Goal: Find contact information: Find contact information

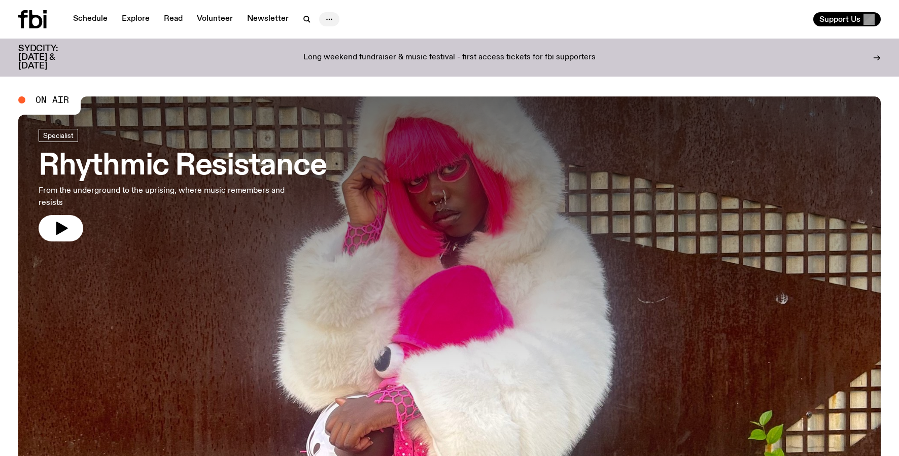
click at [329, 19] on circle "button" at bounding box center [330, 20] width 2 height 2
click at [326, 55] on link "Contact" at bounding box center [329, 58] width 51 height 14
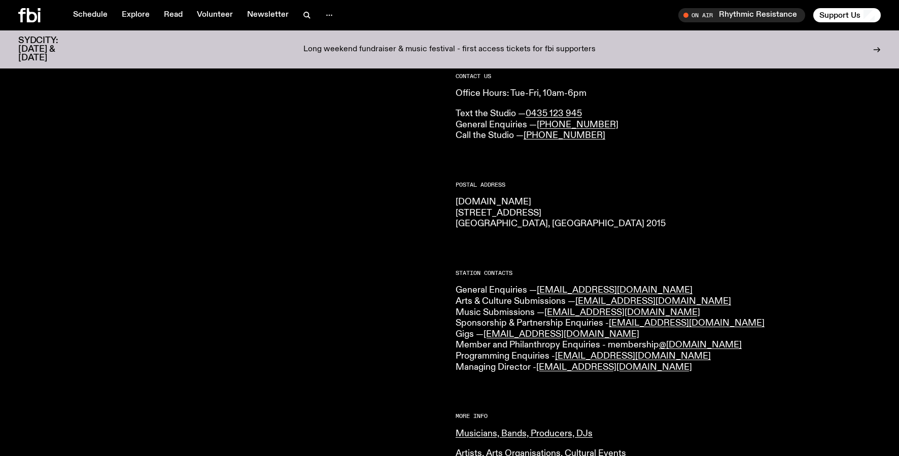
scroll to position [69, 0]
drag, startPoint x: 466, startPoint y: 288, endPoint x: 481, endPoint y: 290, distance: 15.4
click at [481, 290] on p "General Enquiries — [EMAIL_ADDRESS][DOMAIN_NAME] Arts & Culture Submissions — […" at bounding box center [668, 329] width 425 height 88
click at [378, 313] on div at bounding box center [230, 370] width 425 height 595
drag, startPoint x: 568, startPoint y: 336, endPoint x: 488, endPoint y: 335, distance: 79.7
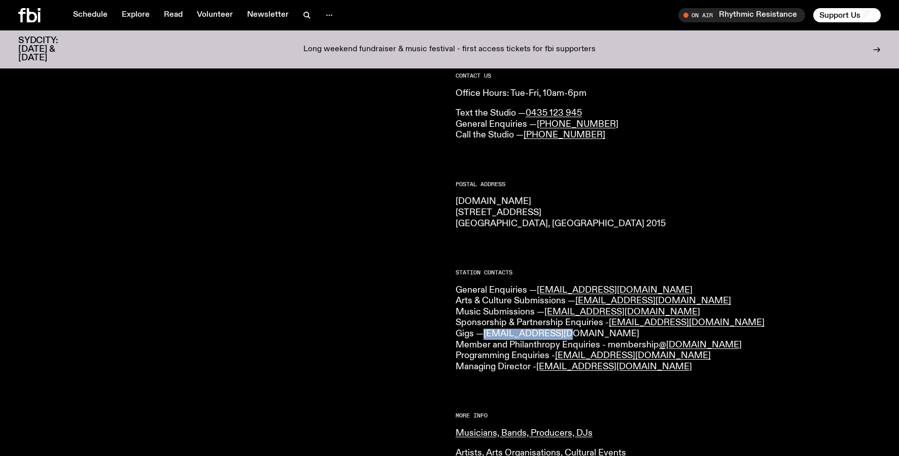
click at [488, 335] on p "General Enquiries — [EMAIL_ADDRESS][DOMAIN_NAME] Arts & Culture Submissions — […" at bounding box center [668, 329] width 425 height 88
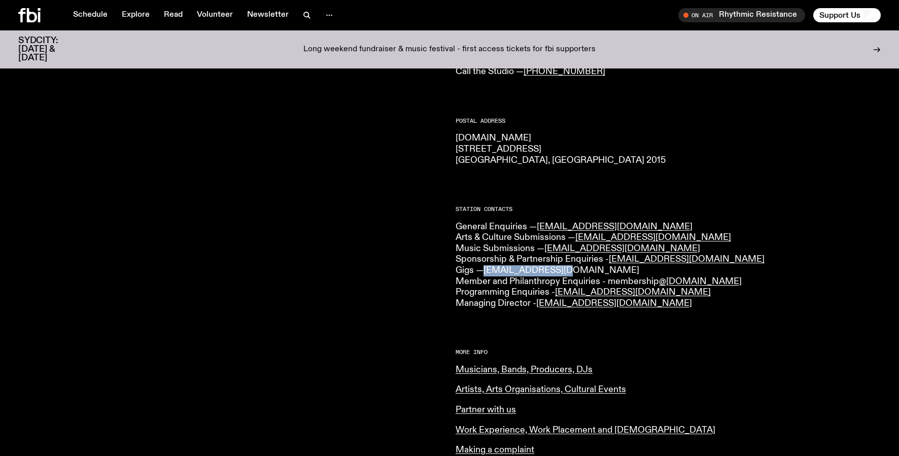
scroll to position [131, 0]
